Goal: Check status: Check status

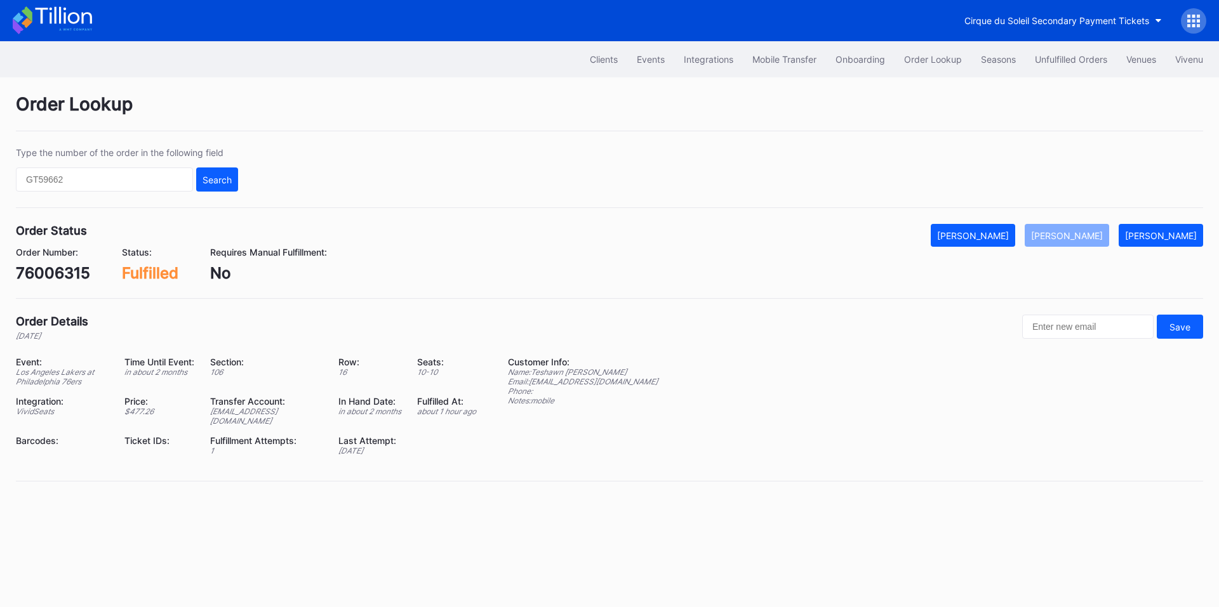
click at [146, 186] on input "text" at bounding box center [104, 180] width 177 height 24
type input "626272291"
click at [216, 181] on div "Search" at bounding box center [216, 180] width 29 height 11
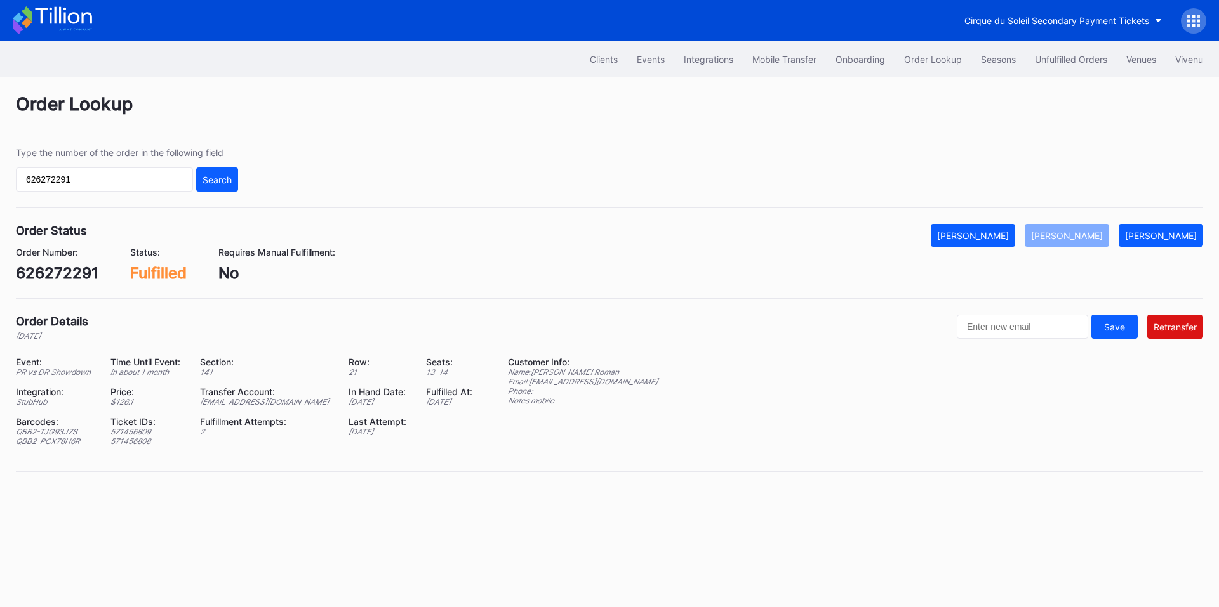
click at [270, 405] on div "[EMAIL_ADDRESS][DOMAIN_NAME]" at bounding box center [266, 402] width 133 height 10
copy div "[EMAIL_ADDRESS][DOMAIN_NAME]"
click at [62, 273] on div "626272291" at bounding box center [57, 273] width 83 height 18
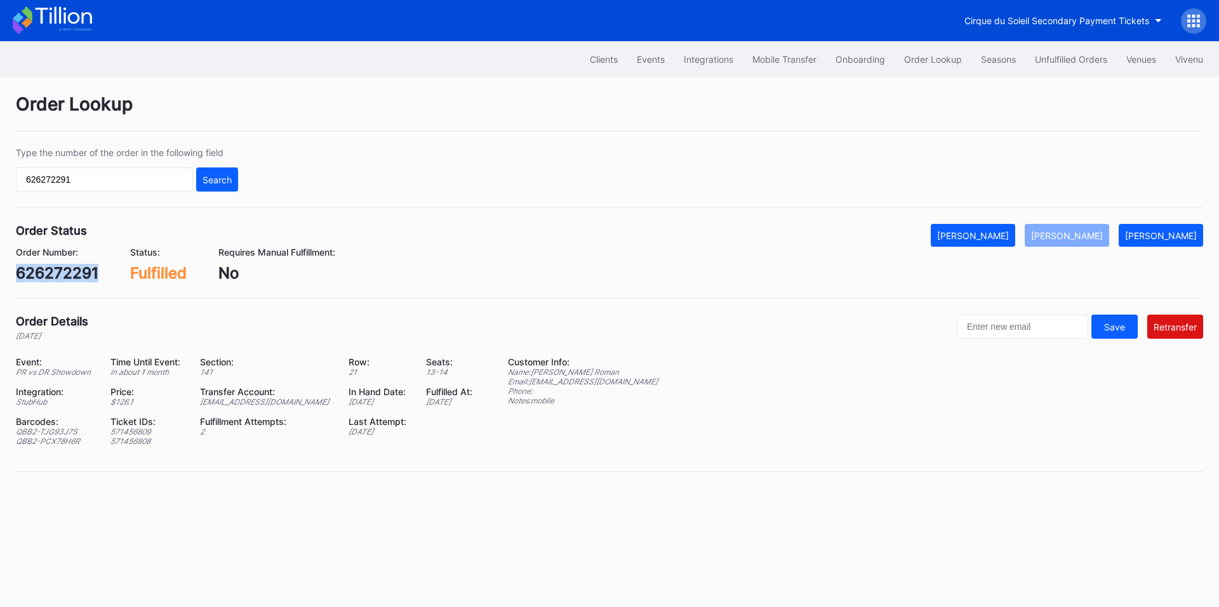
click at [62, 273] on div "626272291" at bounding box center [57, 273] width 83 height 18
copy div "626272291"
click at [1186, 246] on button "[PERSON_NAME]" at bounding box center [1160, 235] width 84 height 23
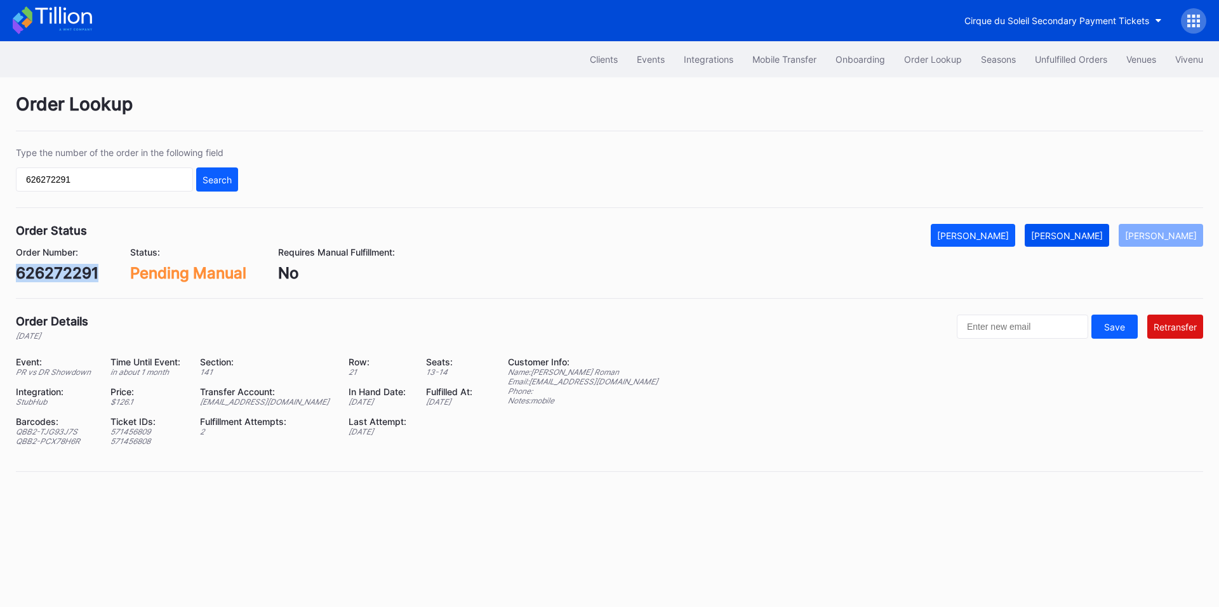
click at [1098, 234] on div "[PERSON_NAME]" at bounding box center [1067, 235] width 72 height 11
